Goal: Check status: Check status

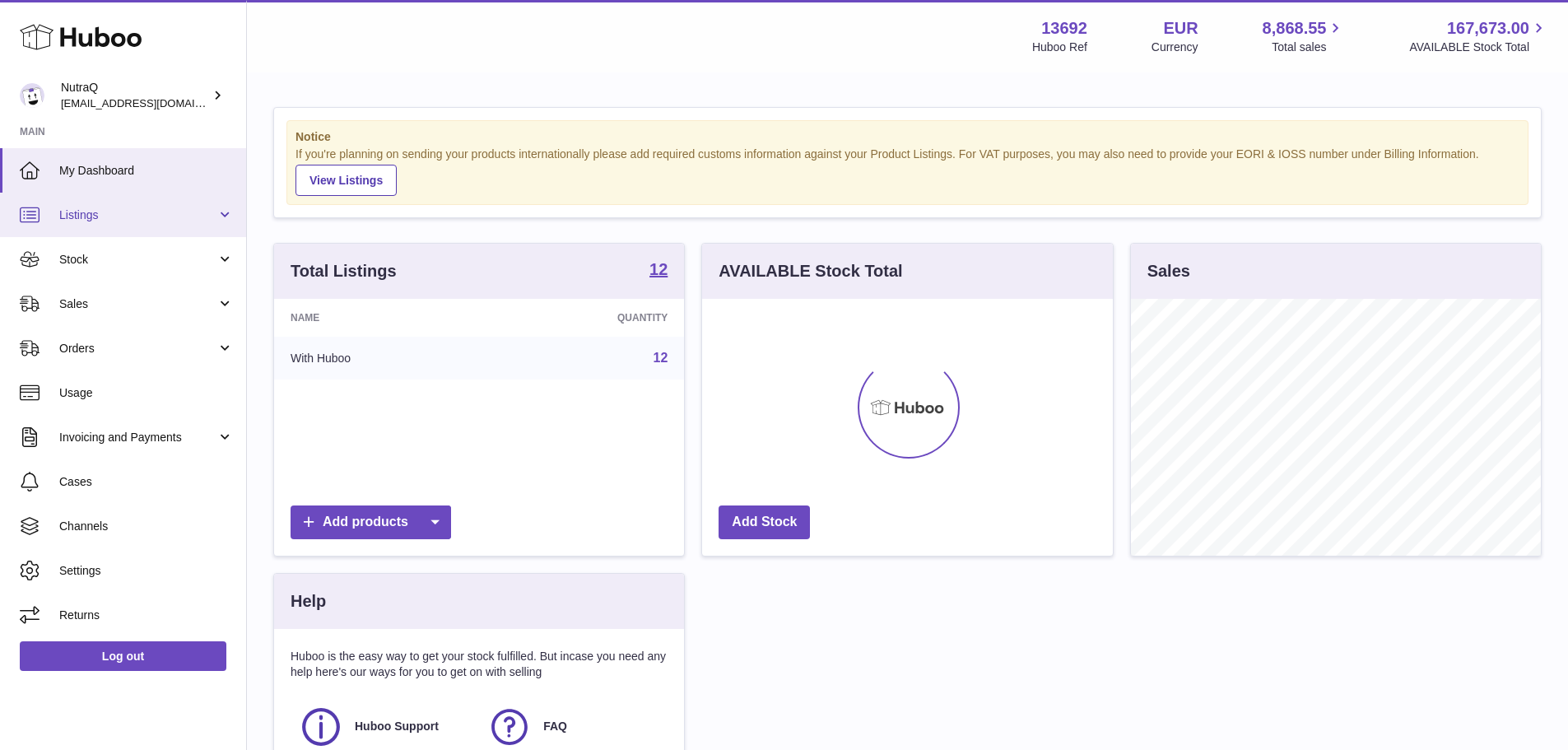
scroll to position [257, 411]
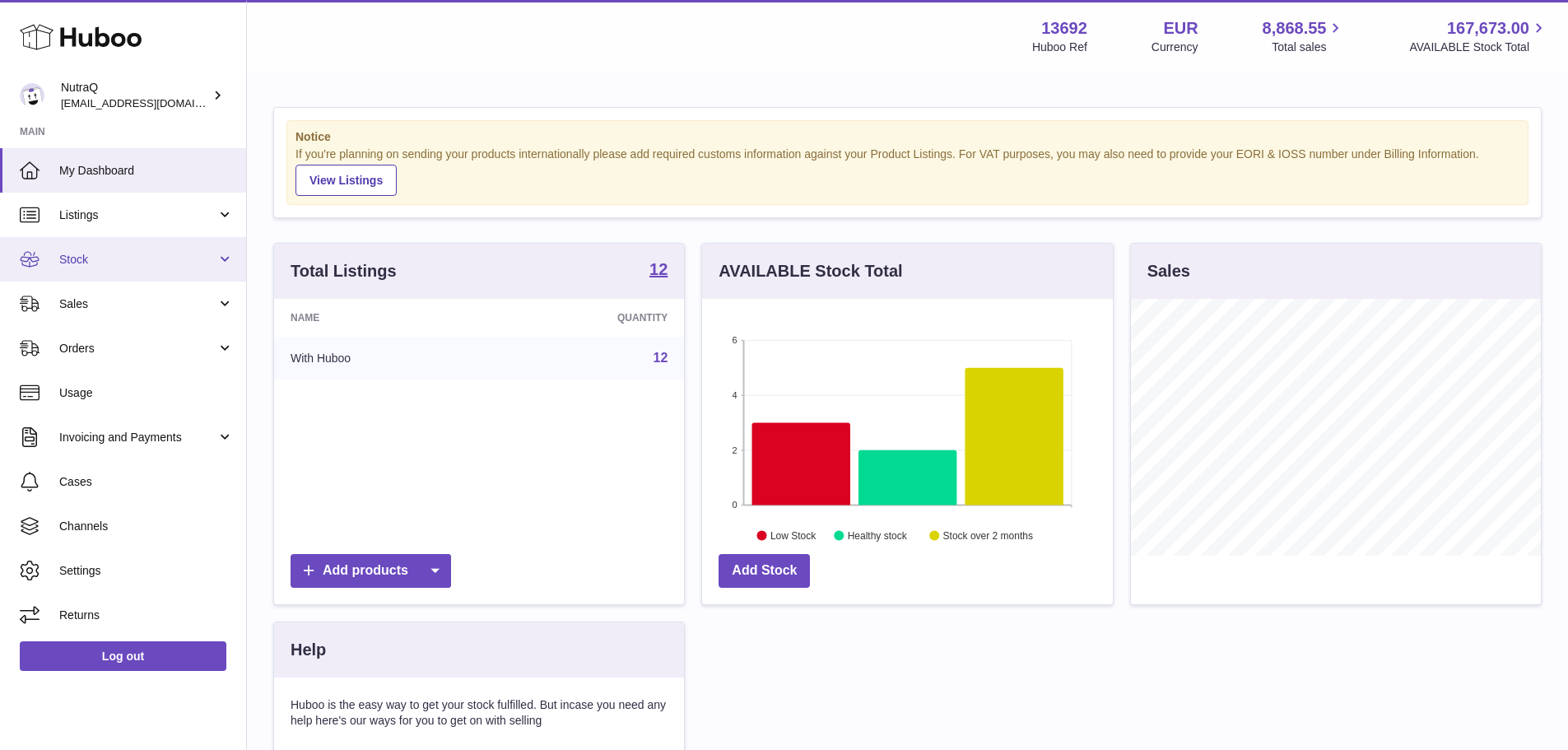
click at [187, 271] on link "Stock" at bounding box center [123, 260] width 247 height 45
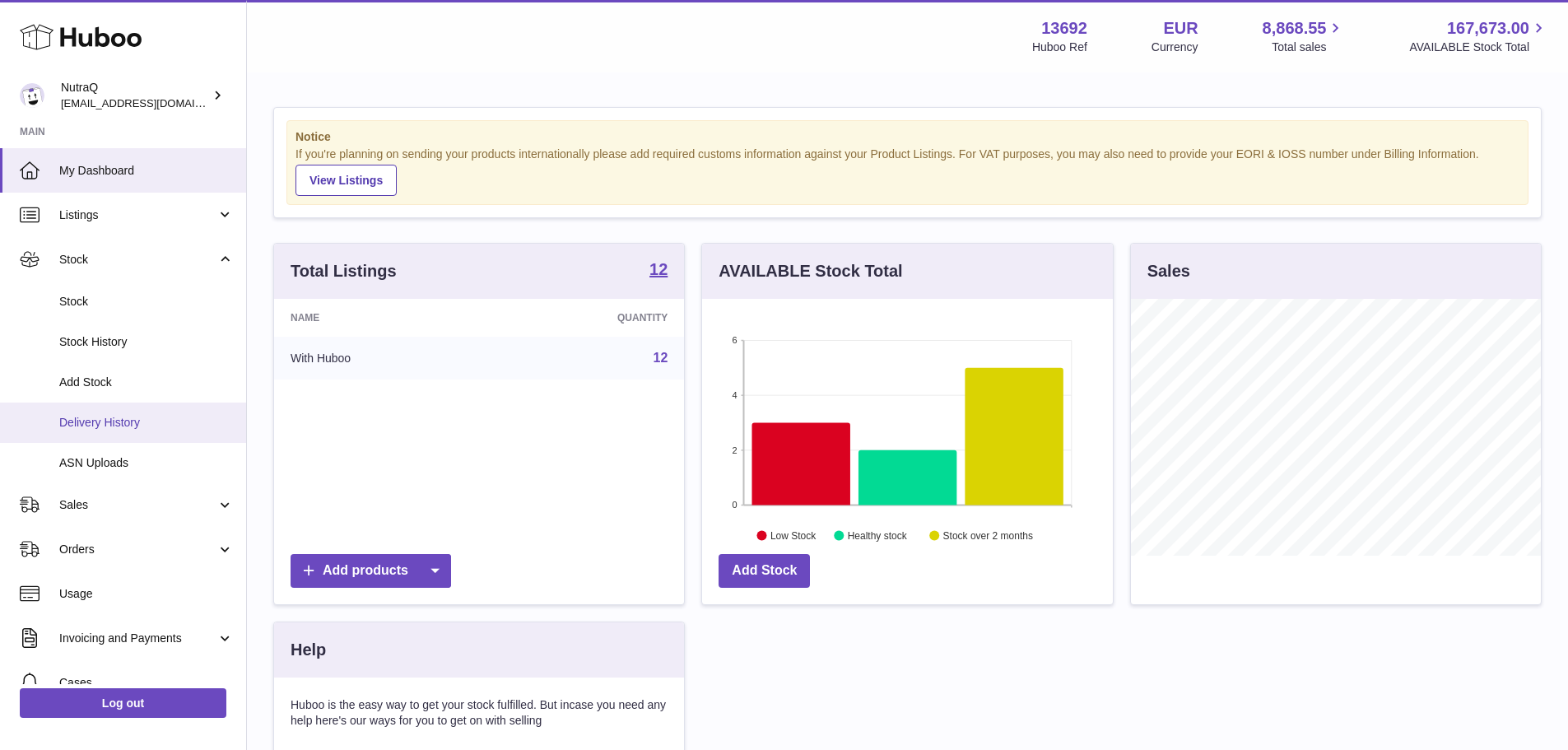
click at [168, 408] on link "Delivery History" at bounding box center [123, 422] width 247 height 40
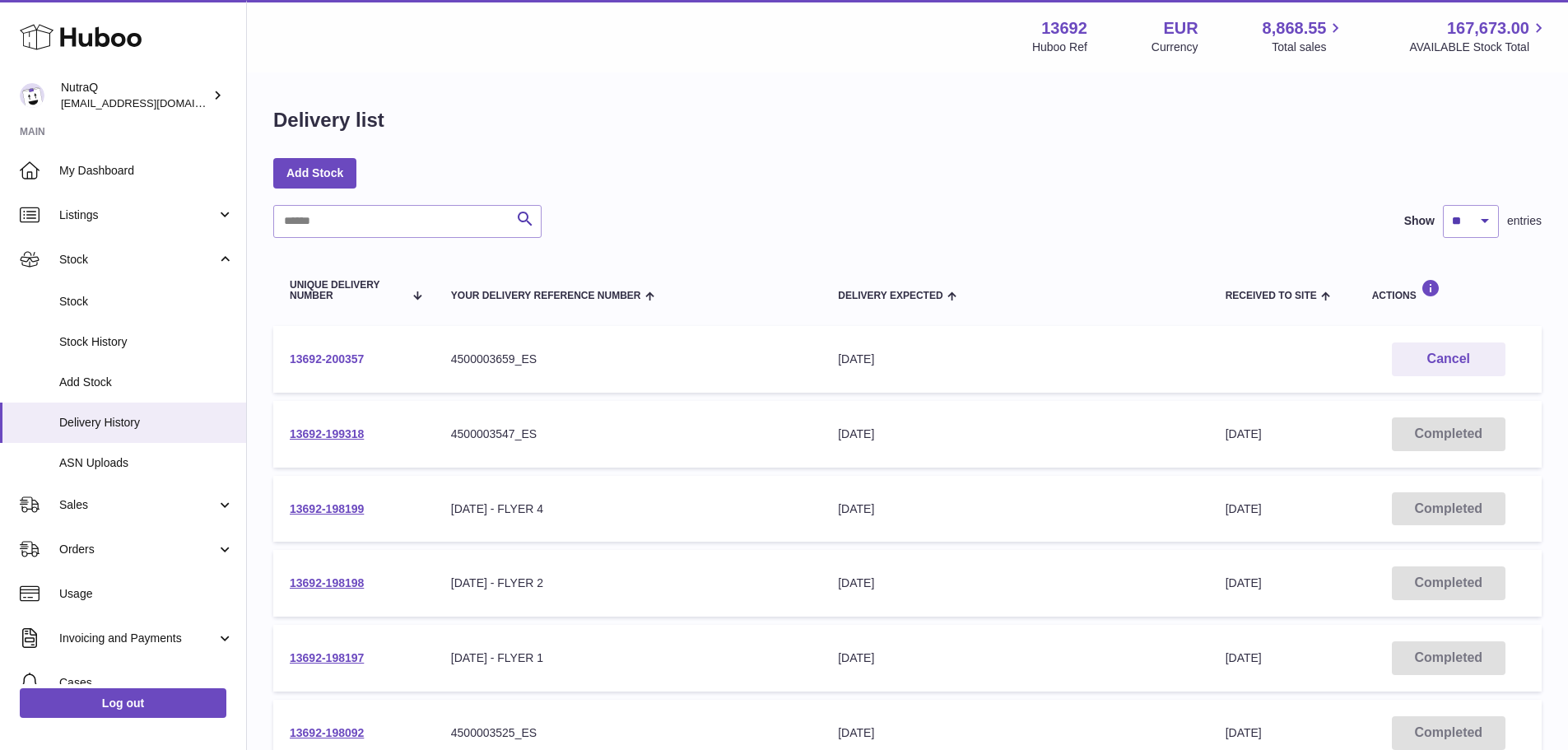
click at [354, 359] on link "13692-200357" at bounding box center [326, 359] width 74 height 13
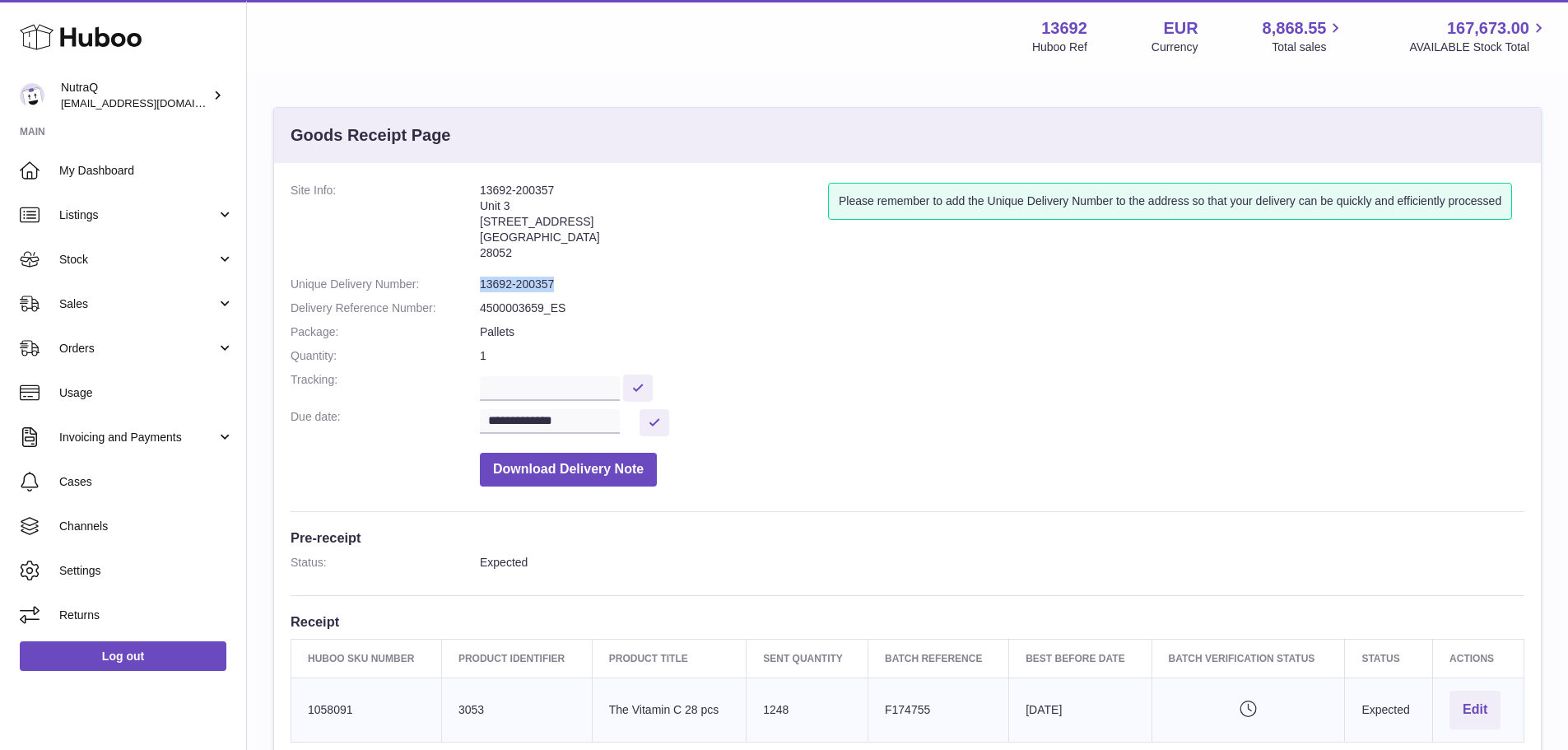
drag, startPoint x: 565, startPoint y: 285, endPoint x: 473, endPoint y: 285, distance: 92.0
click at [473, 285] on dl "**********" at bounding box center [907, 339] width 1234 height 313
copy dl "13692-200357"
drag, startPoint x: 444, startPoint y: 4, endPoint x: 722, endPoint y: 4, distance: 278.0
click at [720, 3] on div "Menu Huboo 13692 Huboo Ref EUR Currency 8,868.55 Total sales 167,673.00 AVAILAB…" at bounding box center [907, 36] width 1321 height 73
